Goal: Task Accomplishment & Management: Manage account settings

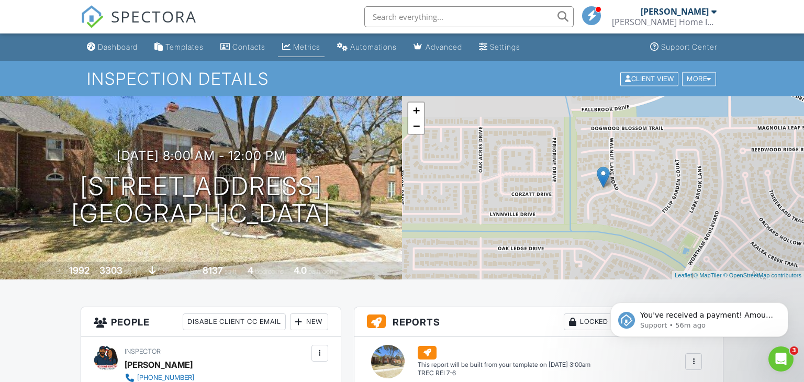
click at [308, 43] on div "Metrics" at bounding box center [306, 46] width 27 height 9
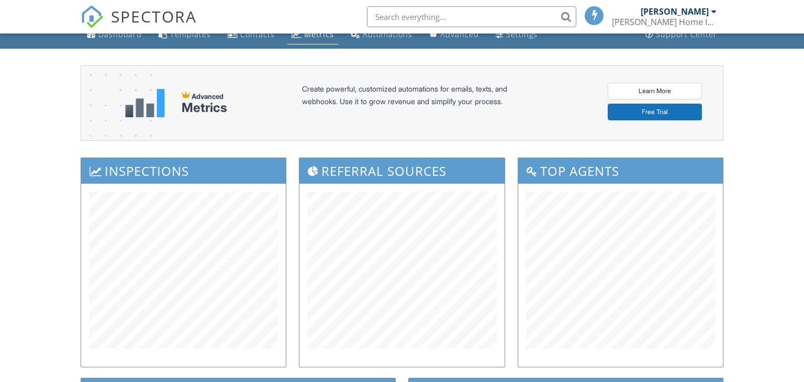
scroll to position [4, 0]
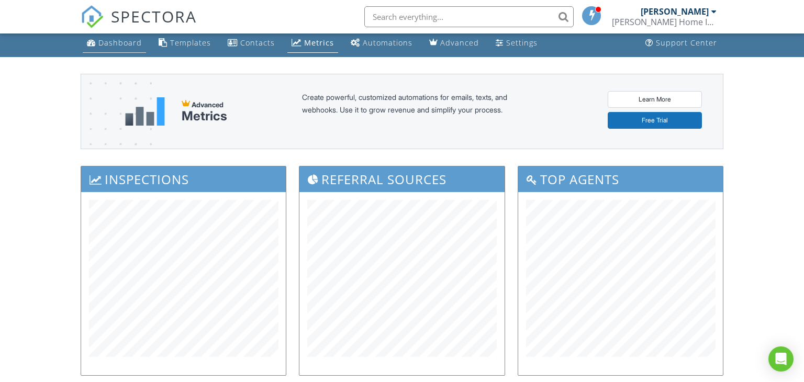
click at [107, 46] on div "Dashboard" at bounding box center [119, 43] width 43 height 10
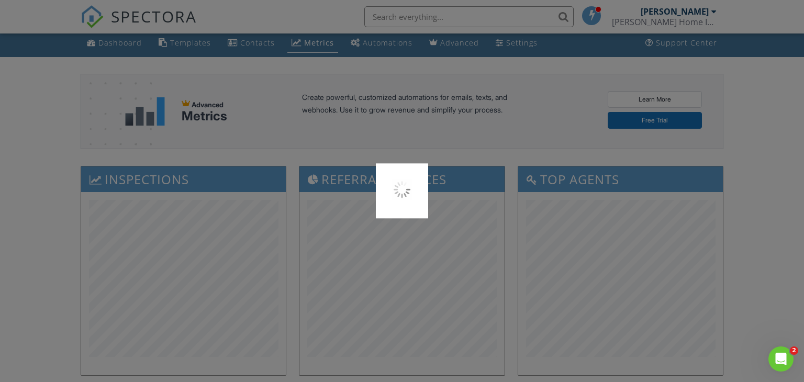
scroll to position [0, 0]
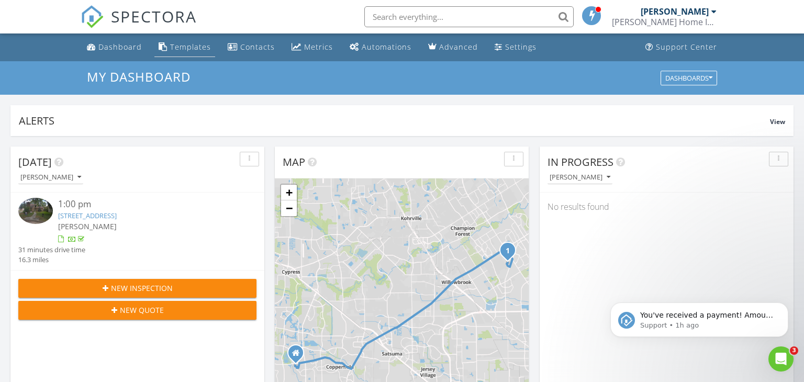
click at [201, 48] on div "Templates" at bounding box center [190, 47] width 41 height 10
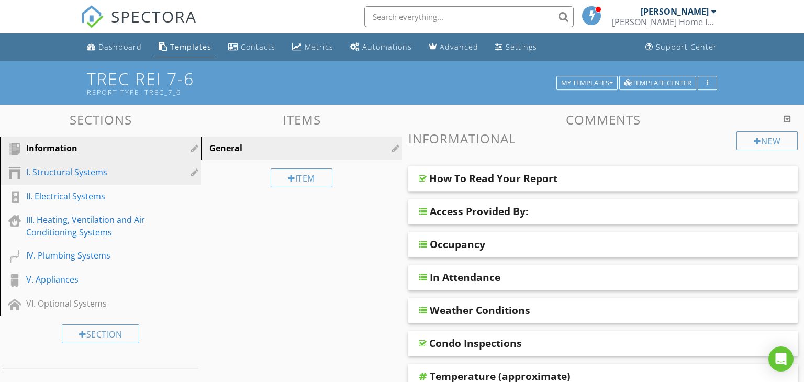
click at [86, 172] on div "I. Structural Systems" at bounding box center [88, 172] width 125 height 13
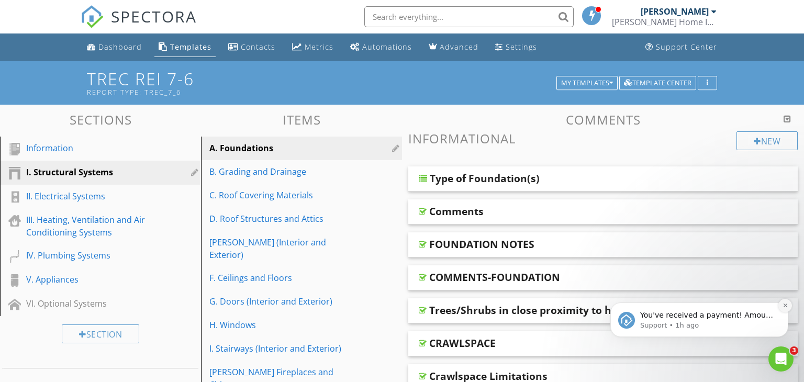
click at [786, 308] on button "Dismiss notification" at bounding box center [785, 306] width 14 height 14
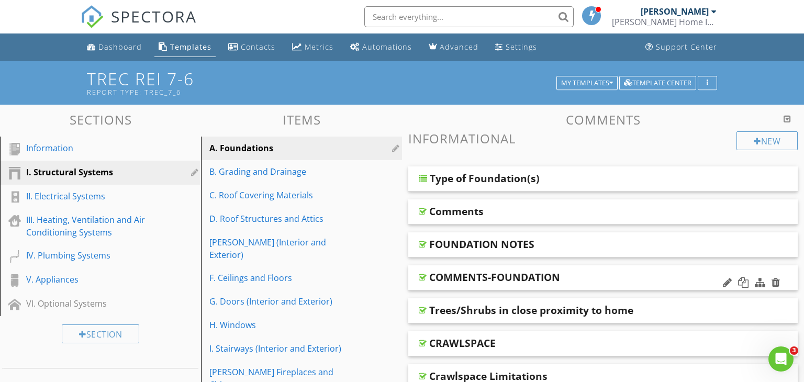
click at [609, 280] on div "COMMENTS-FOUNDATION" at bounding box center [567, 277] width 276 height 13
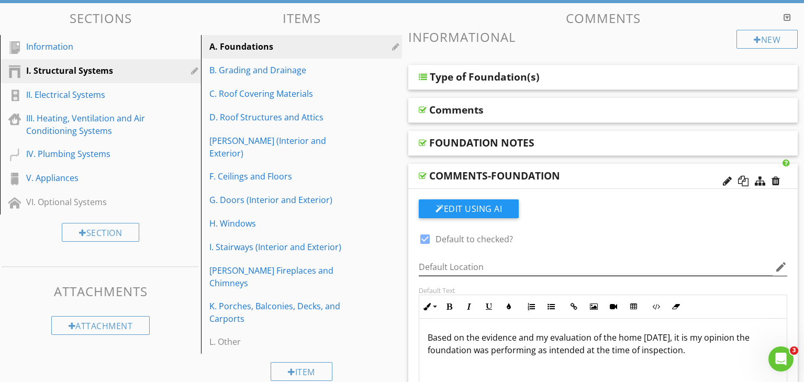
scroll to position [103, 0]
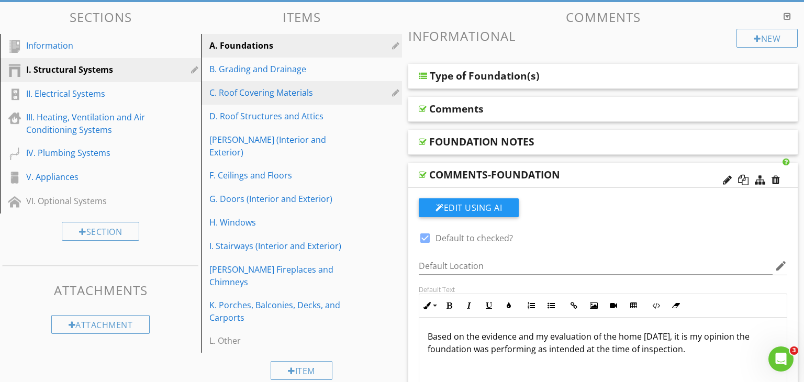
click at [229, 98] on div "C. Roof Covering Materials" at bounding box center [283, 92] width 148 height 13
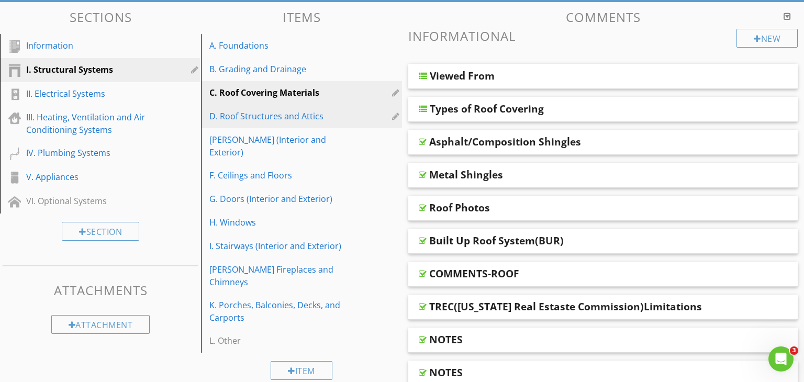
click at [263, 121] on div "D. Roof Structures and Attics" at bounding box center [283, 116] width 148 height 13
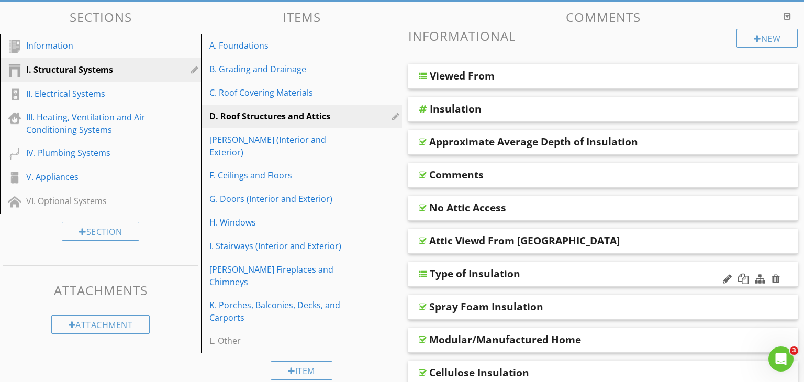
scroll to position [113, 0]
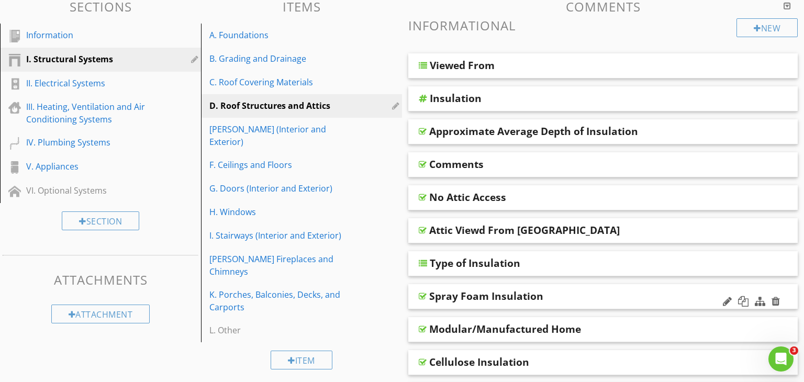
click at [551, 296] on div "Spray Foam Insulation" at bounding box center [567, 296] width 276 height 13
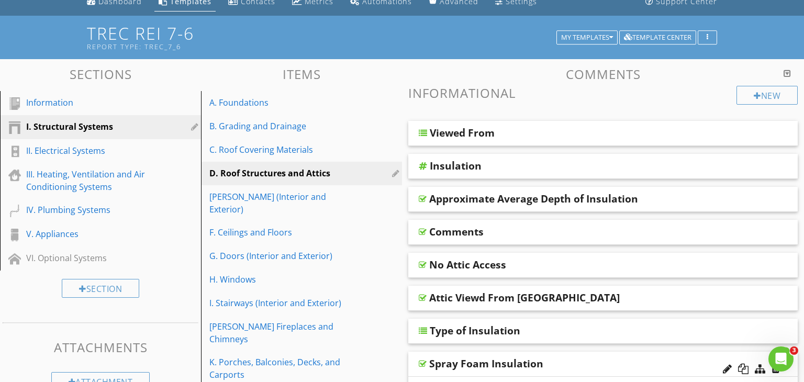
scroll to position [0, 0]
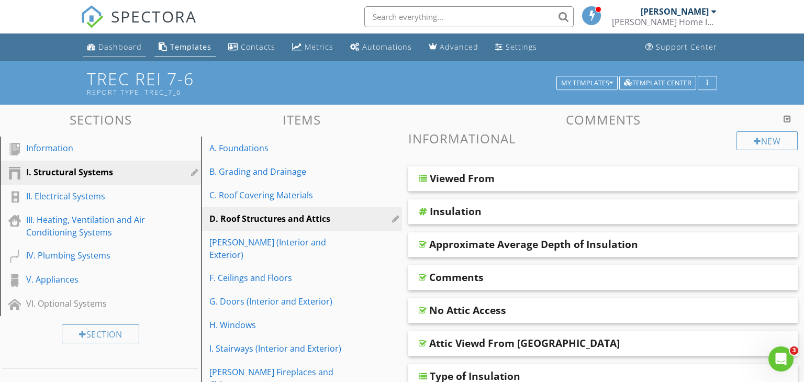
click at [109, 53] on link "Dashboard" at bounding box center [114, 47] width 63 height 19
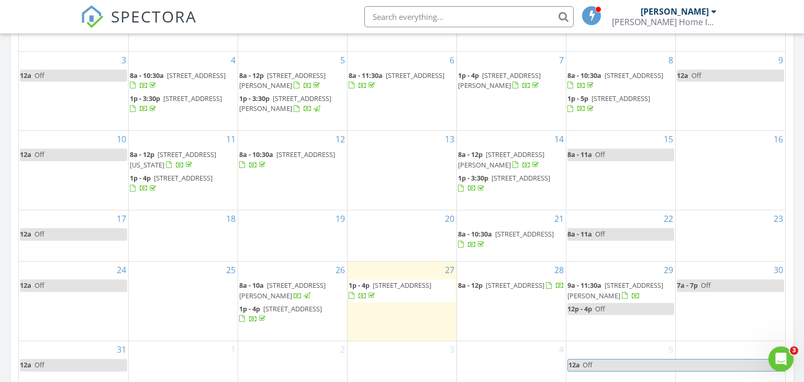
scroll to position [579, 0]
